Goal: Information Seeking & Learning: Understand process/instructions

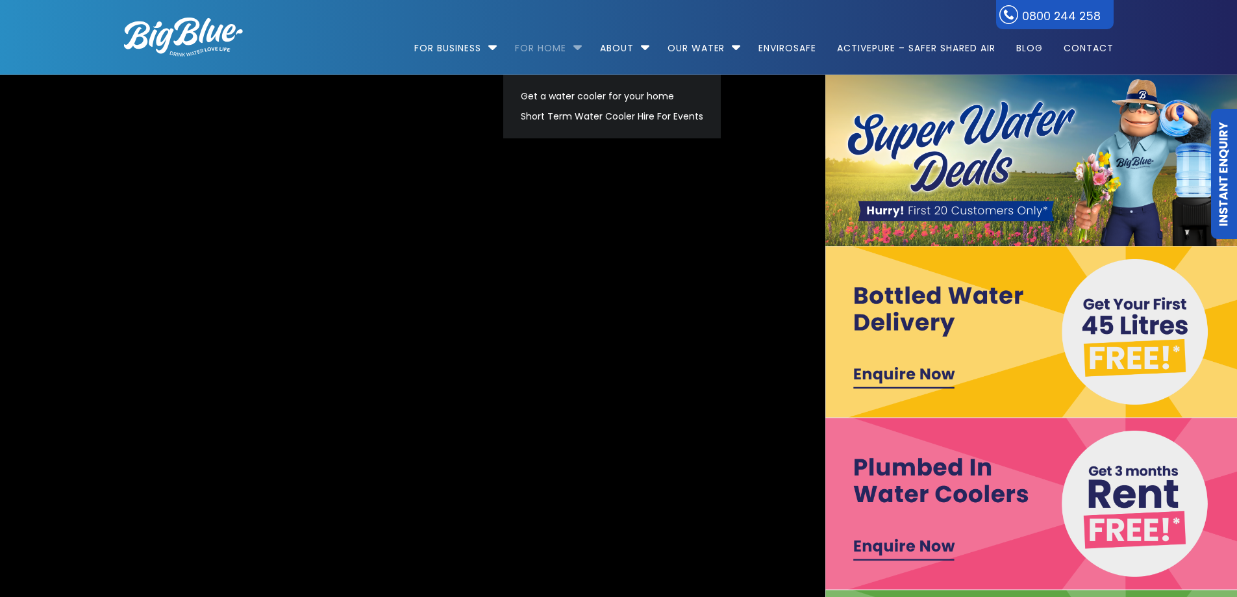
click at [553, 48] on link "For Home" at bounding box center [540, 42] width 69 height 84
click at [579, 93] on link "Get a water cooler for your home" at bounding box center [612, 96] width 194 height 20
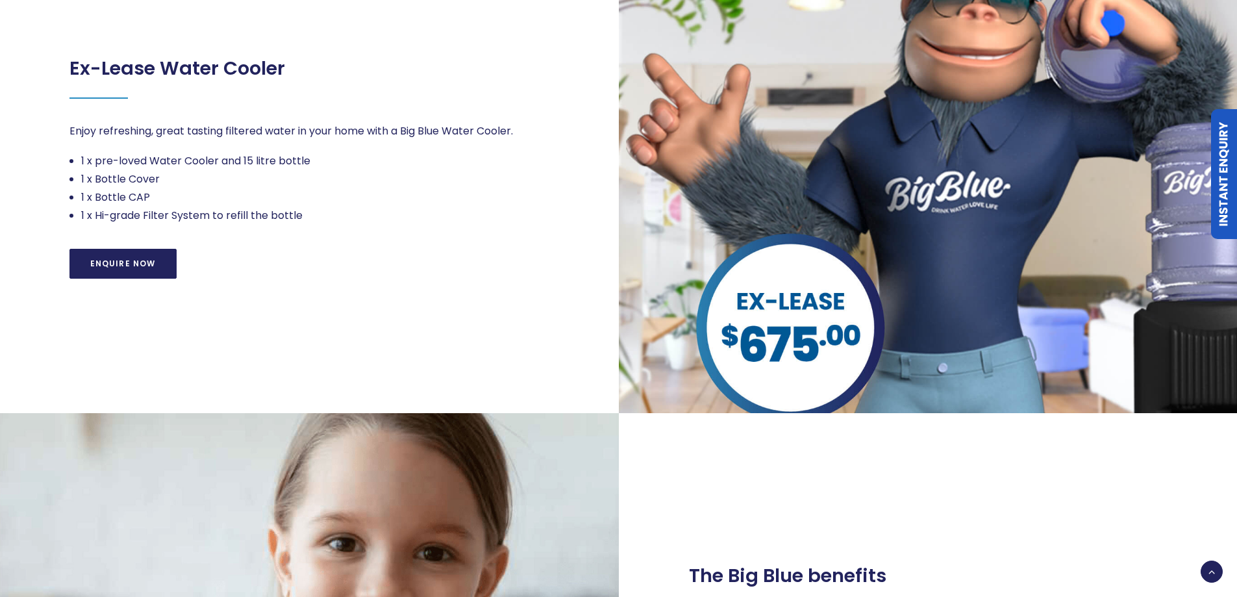
scroll to position [909, 0]
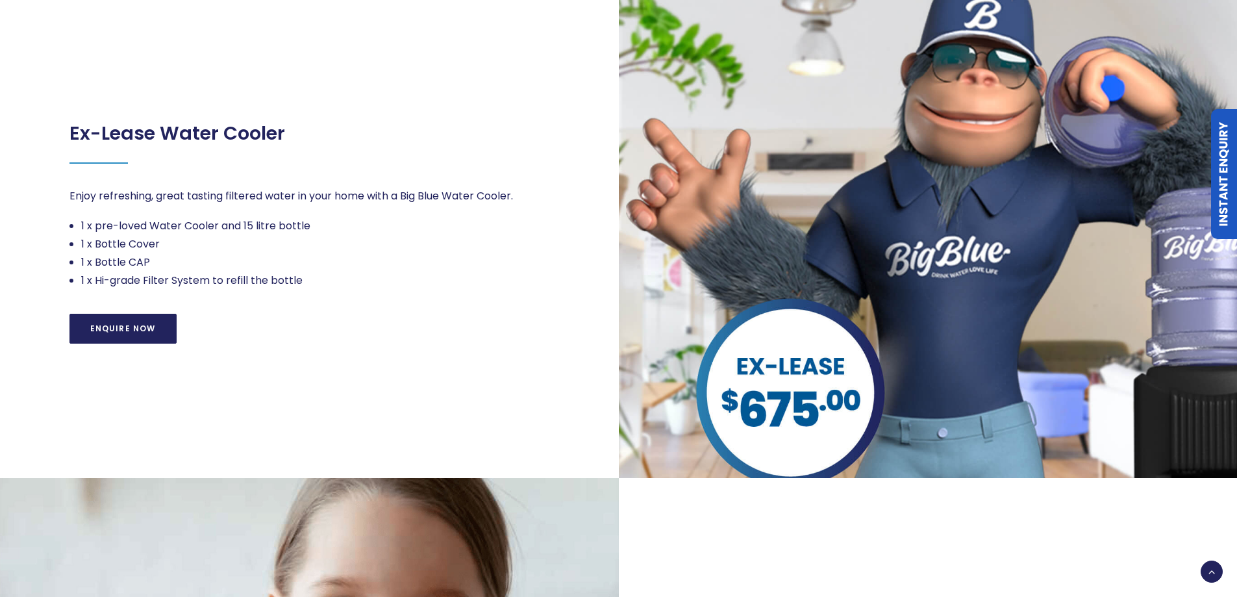
drag, startPoint x: 129, startPoint y: 330, endPoint x: 451, endPoint y: 290, distance: 324.4
click at [443, 299] on div "Ex-Lease Water Cooler Enjoy refreshing, great tasting filtered water in your ho…" at bounding box center [308, 225] width 479 height 240
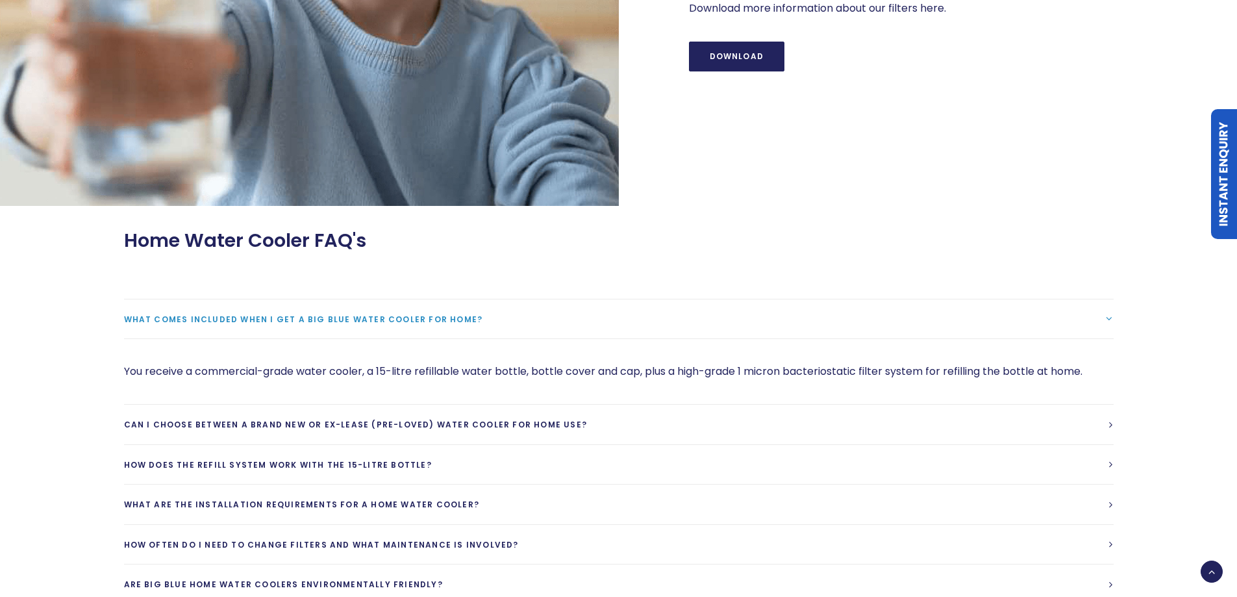
scroll to position [1817, 0]
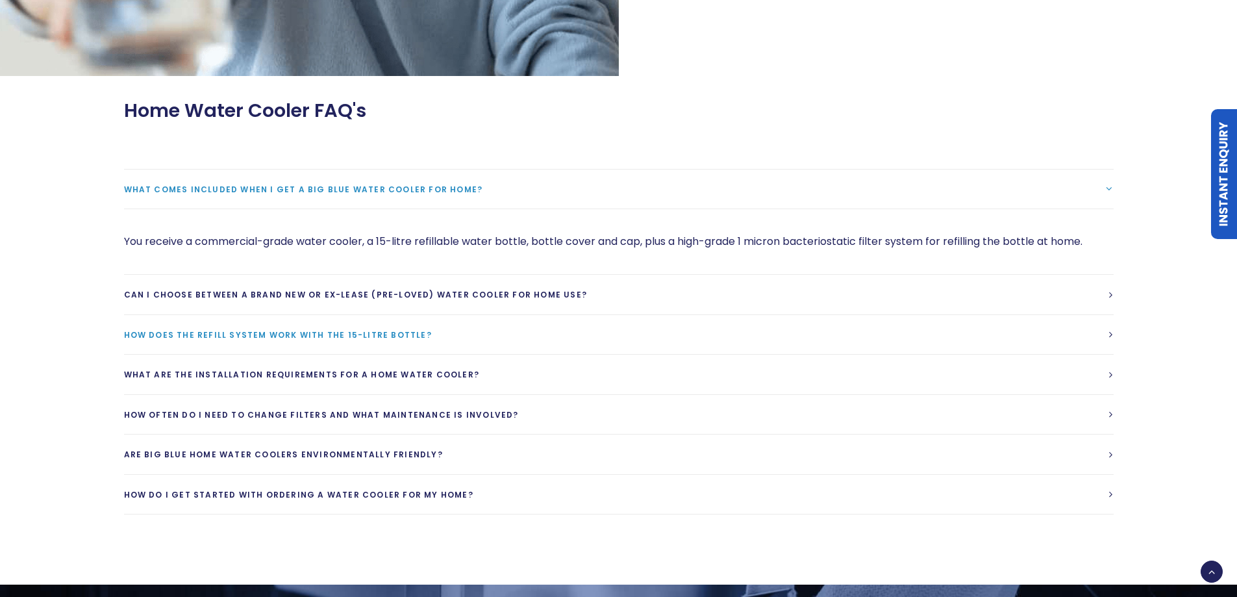
click at [608, 337] on link "How does the refill system work with the 15-litre bottle?" at bounding box center [618, 335] width 989 height 40
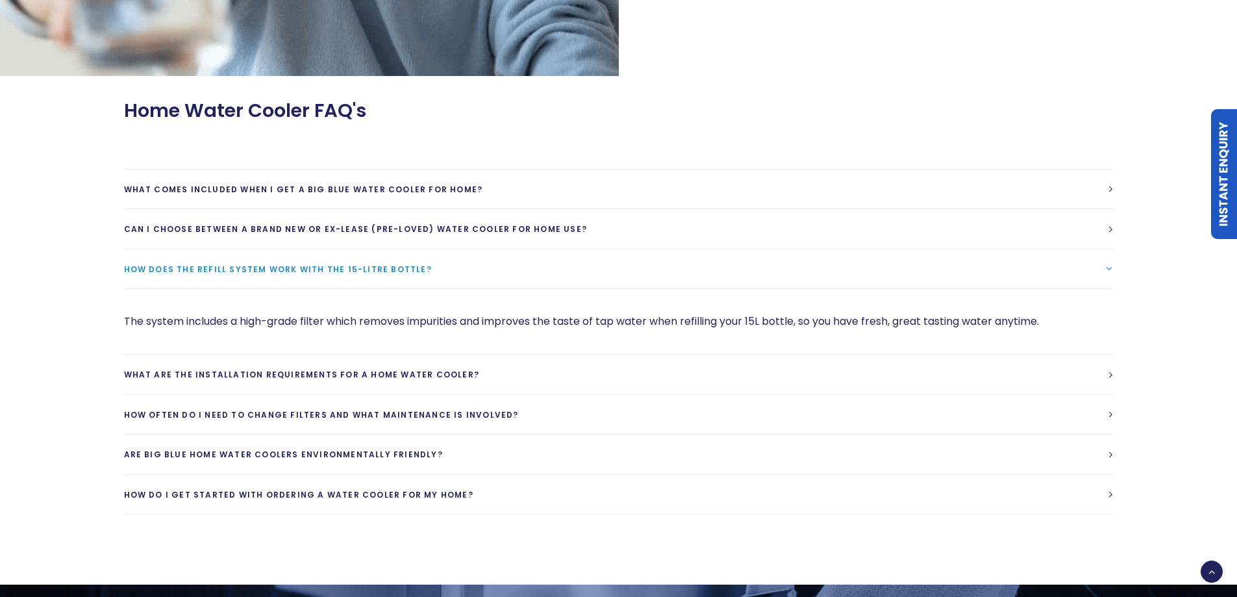
scroll to position [1882, 0]
